Goal: Transaction & Acquisition: Purchase product/service

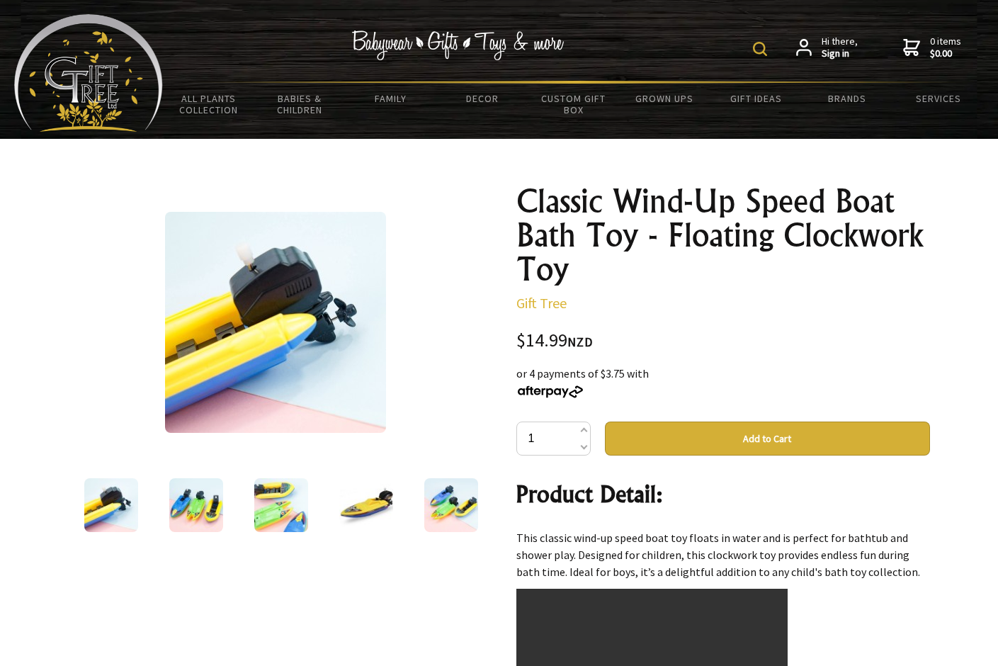
click at [208, 496] on img at bounding box center [196, 505] width 54 height 54
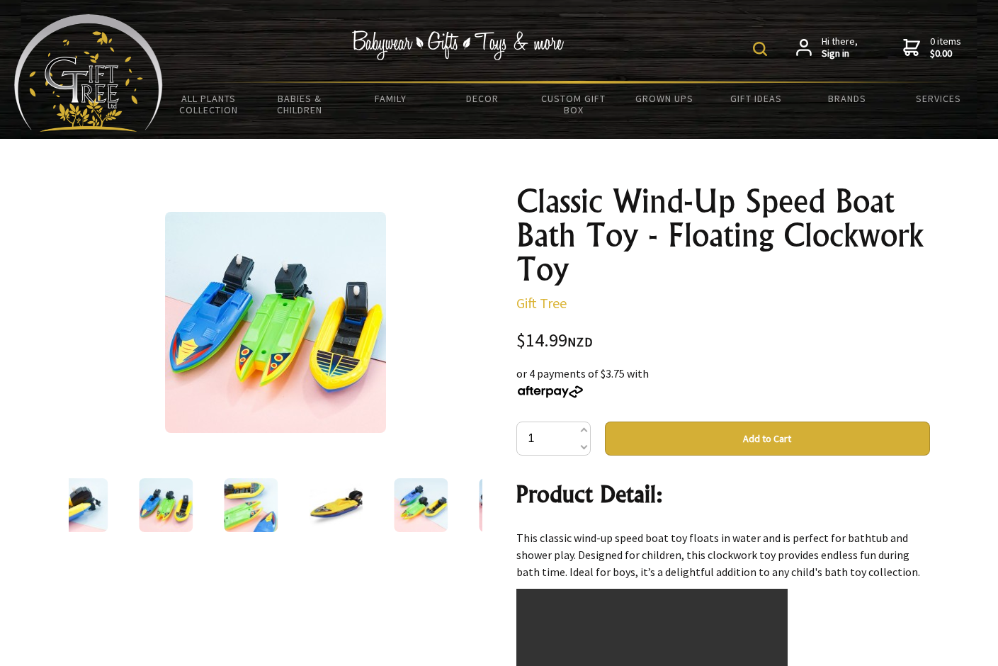
click at [231, 497] on img at bounding box center [251, 505] width 54 height 54
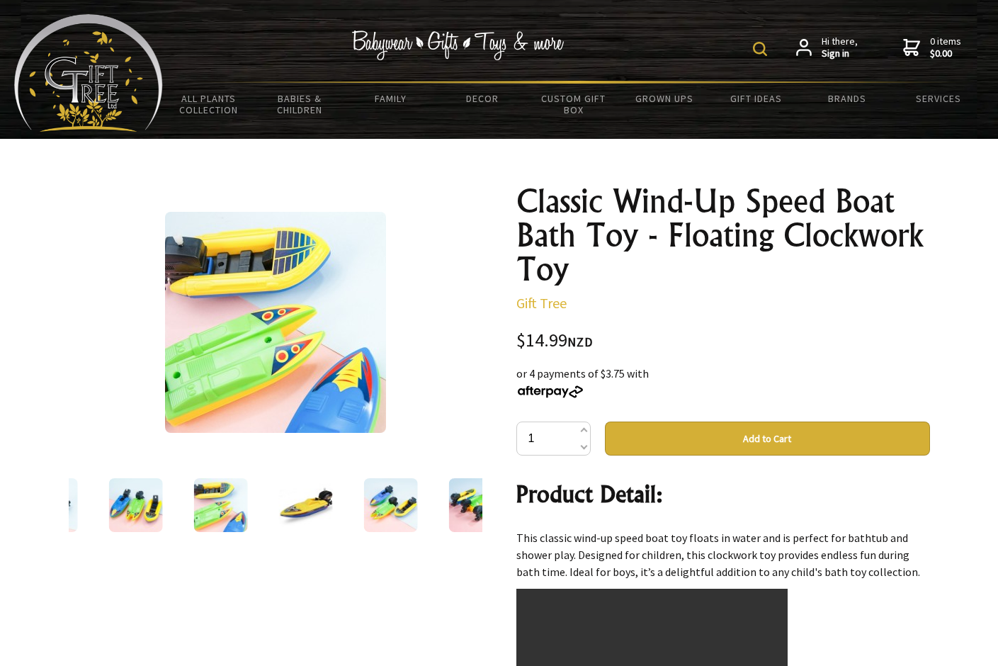
click at [242, 500] on img at bounding box center [220, 505] width 54 height 54
click at [261, 502] on div at bounding box center [220, 505] width 85 height 60
click at [271, 504] on div at bounding box center [305, 505] width 85 height 60
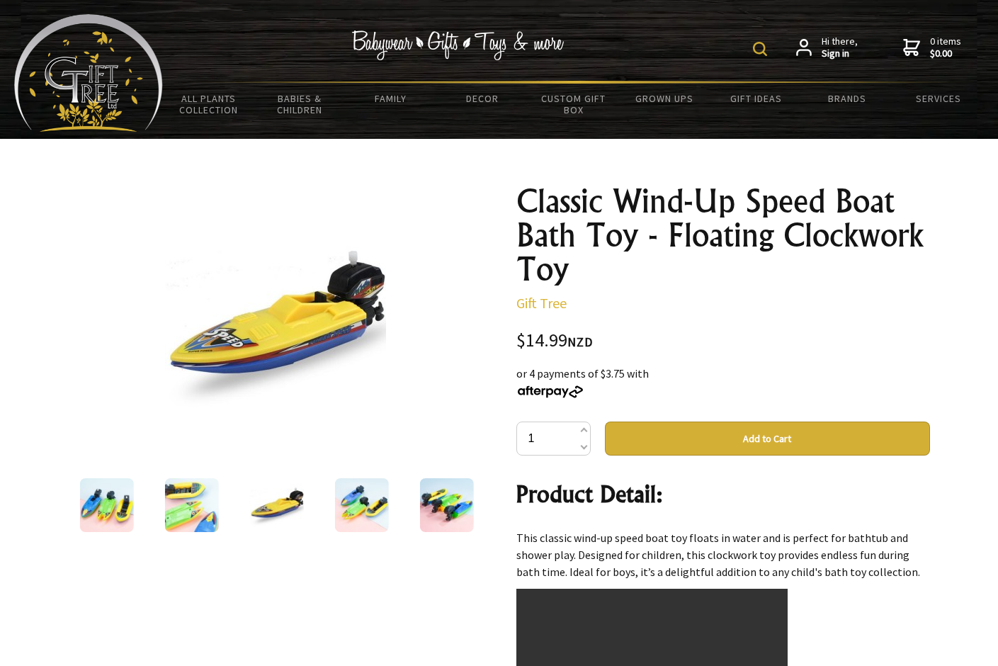
click at [313, 512] on div at bounding box center [276, 505] width 85 height 60
click at [352, 506] on img at bounding box center [361, 505] width 54 height 54
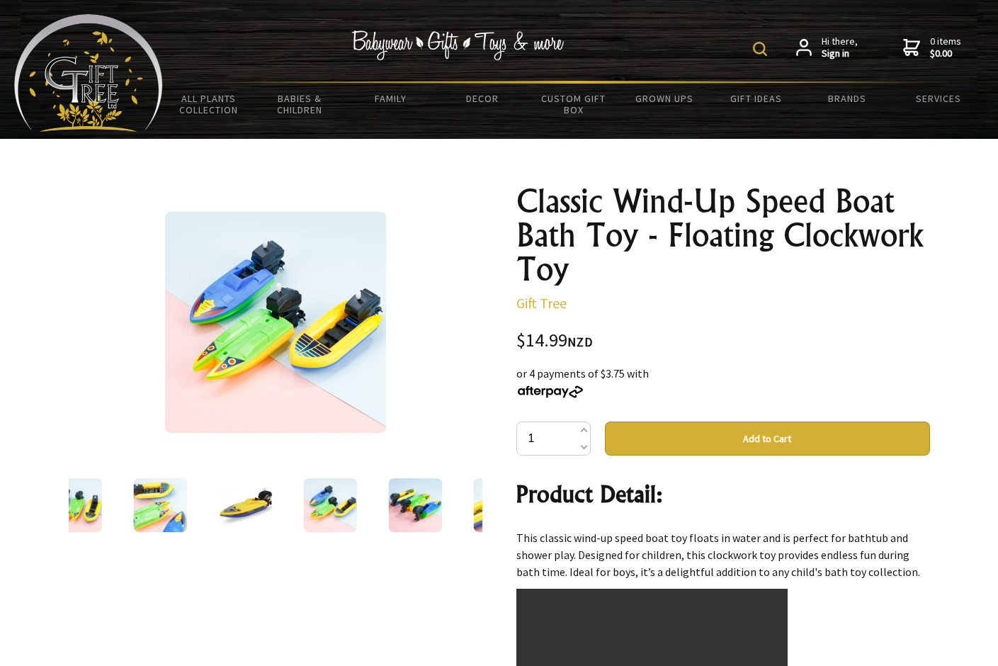
click at [397, 500] on img at bounding box center [415, 505] width 54 height 54
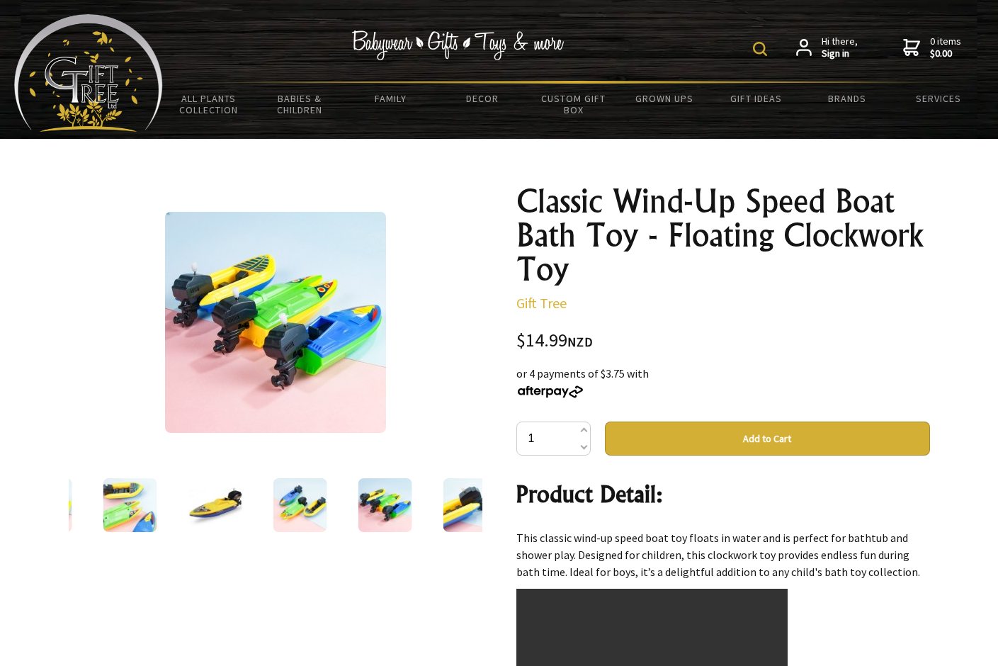
click at [430, 498] on div at bounding box center [469, 505] width 85 height 60
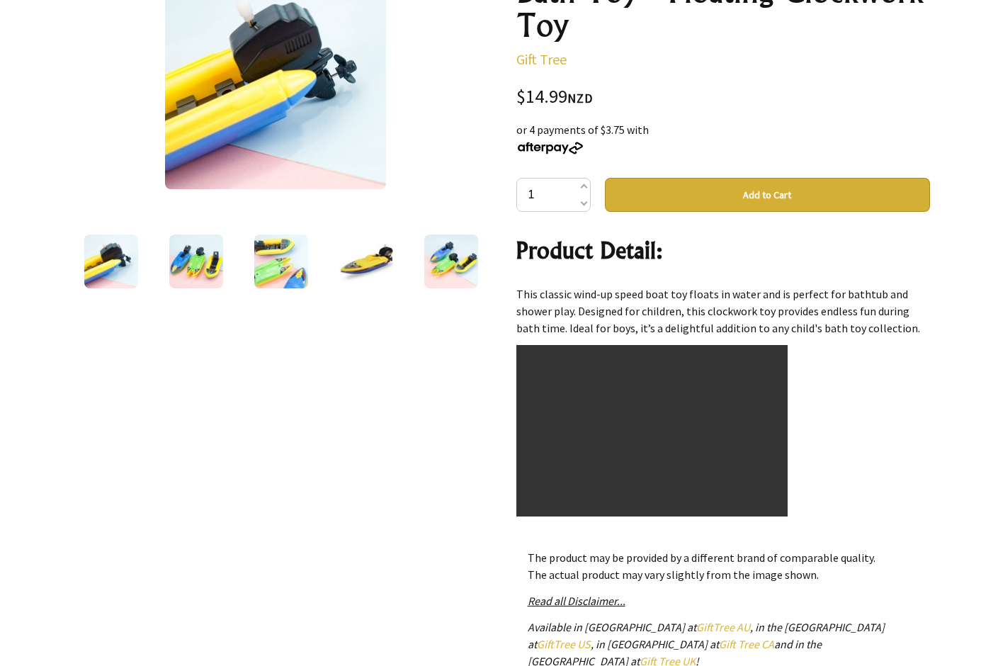
scroll to position [425, 0]
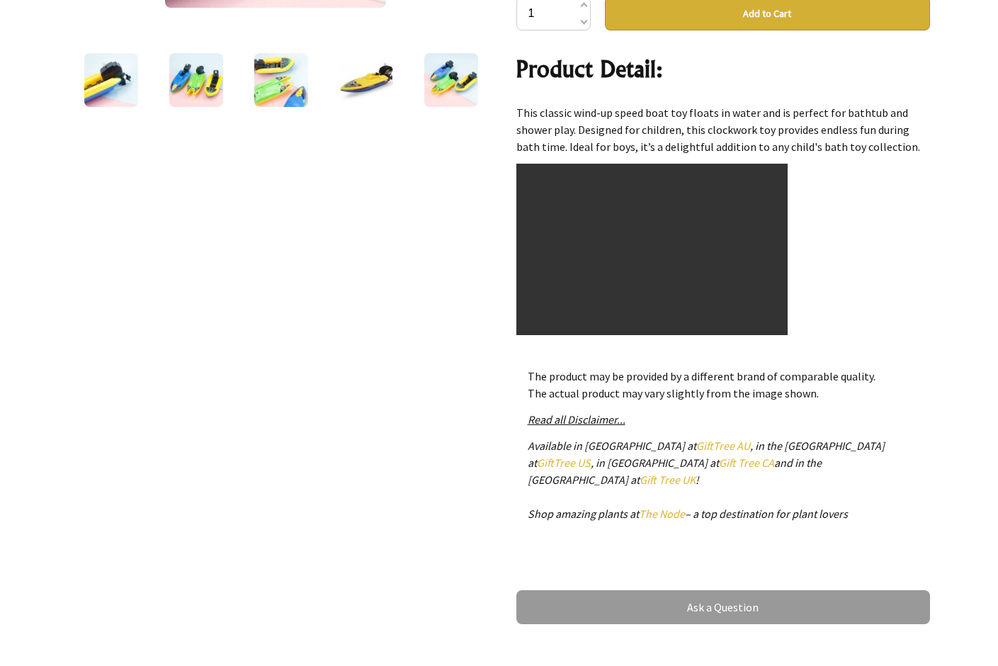
drag, startPoint x: 710, startPoint y: 240, endPoint x: 317, endPoint y: 331, distance: 402.9
click at [322, 325] on div "1 /6 Classic Wind-Up Speed Boat Bath Toy - Floating Clockwork Toy Gift Tree $14…" at bounding box center [499, 196] width 884 height 896
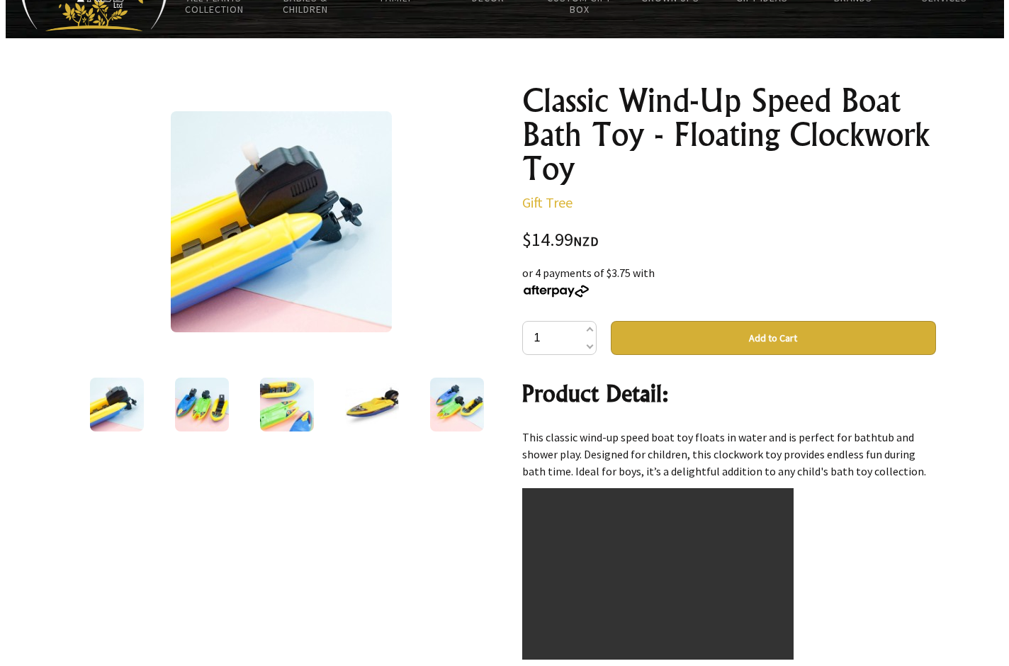
scroll to position [0, 0]
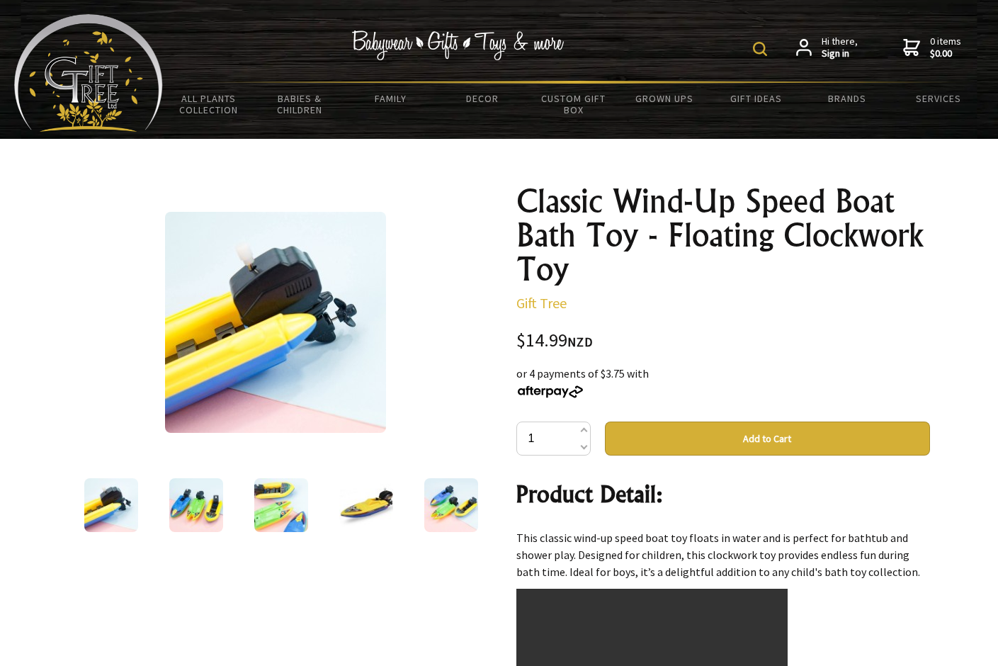
click at [297, 346] on img at bounding box center [275, 322] width 221 height 221
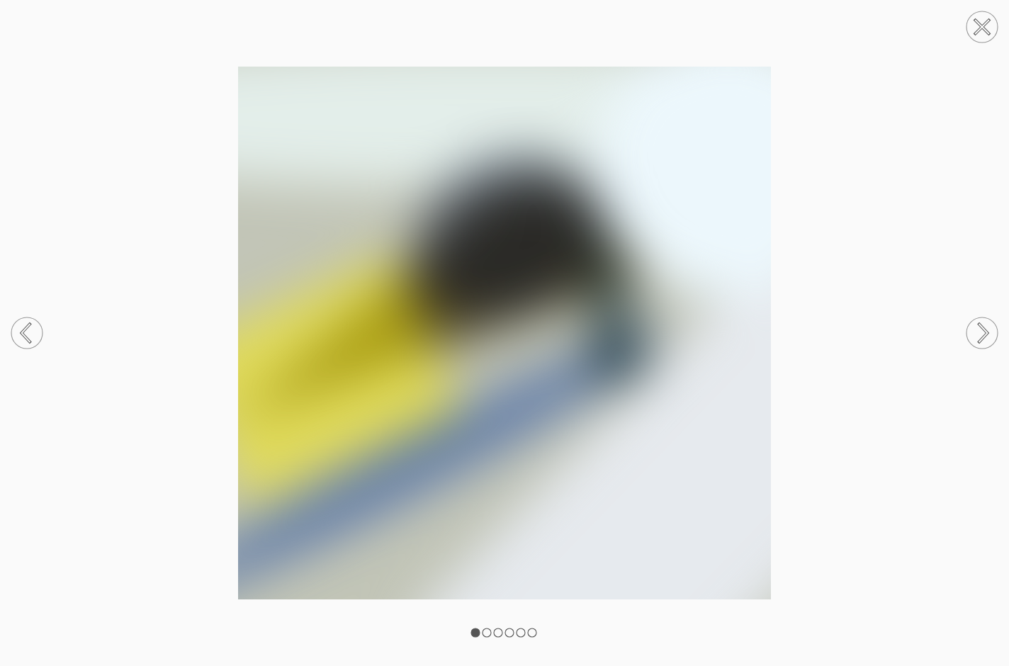
drag, startPoint x: 297, startPoint y: 346, endPoint x: 289, endPoint y: 371, distance: 26.0
click at [290, 366] on img at bounding box center [504, 333] width 1009 height 533
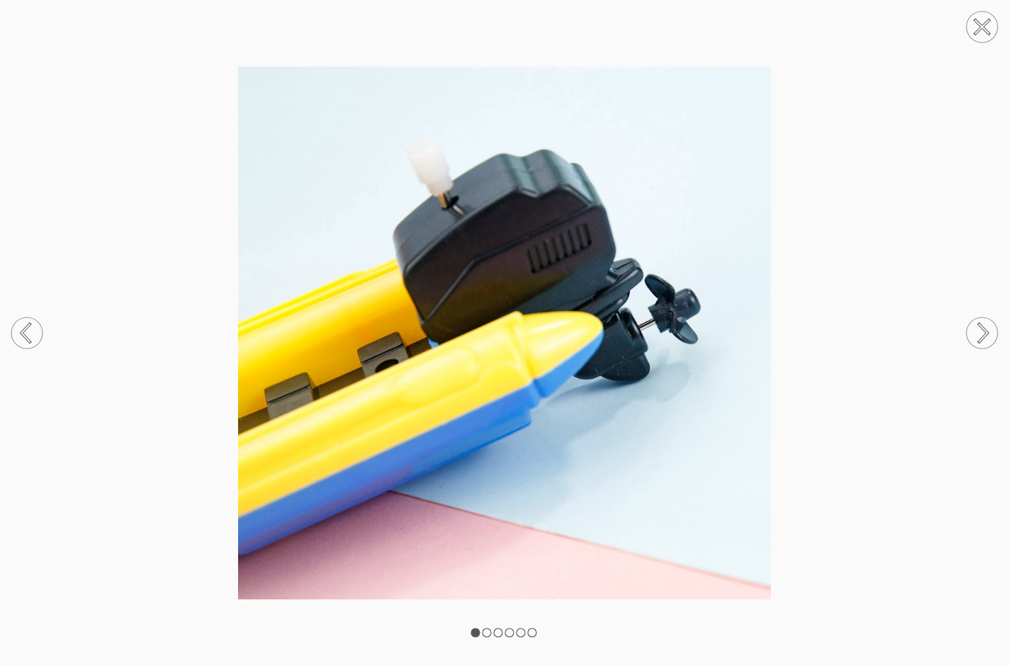
click at [22, 331] on icon at bounding box center [26, 334] width 9 height 18
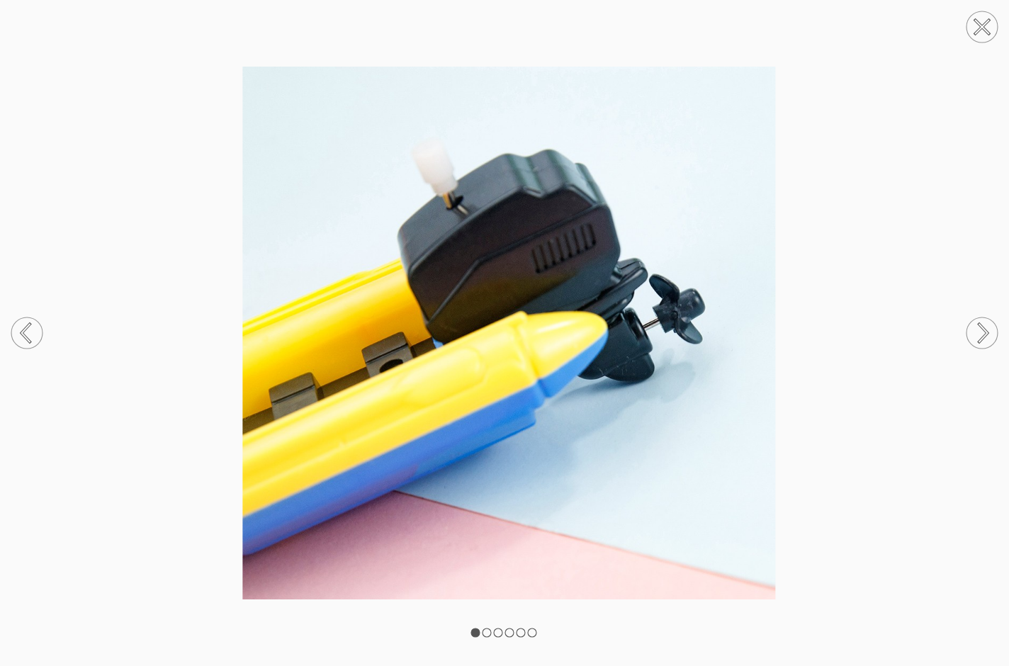
click at [21, 331] on circle at bounding box center [26, 332] width 31 height 31
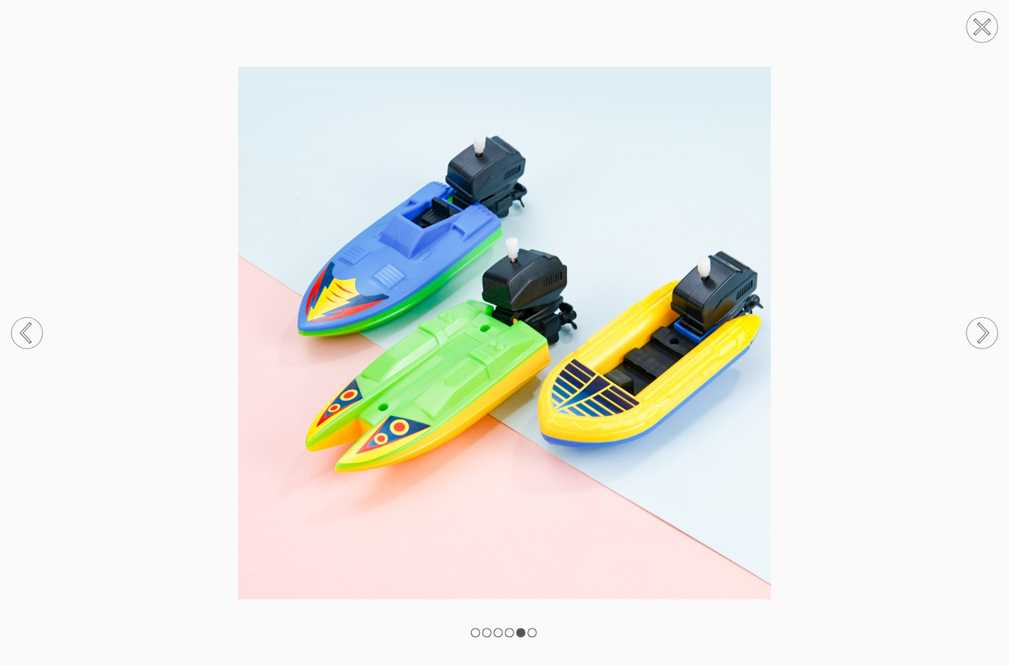
drag, startPoint x: 469, startPoint y: 488, endPoint x: 466, endPoint y: 502, distance: 14.5
drag, startPoint x: 541, startPoint y: 375, endPoint x: 533, endPoint y: 387, distance: 14.7
